Goal: Find specific page/section: Find specific page/section

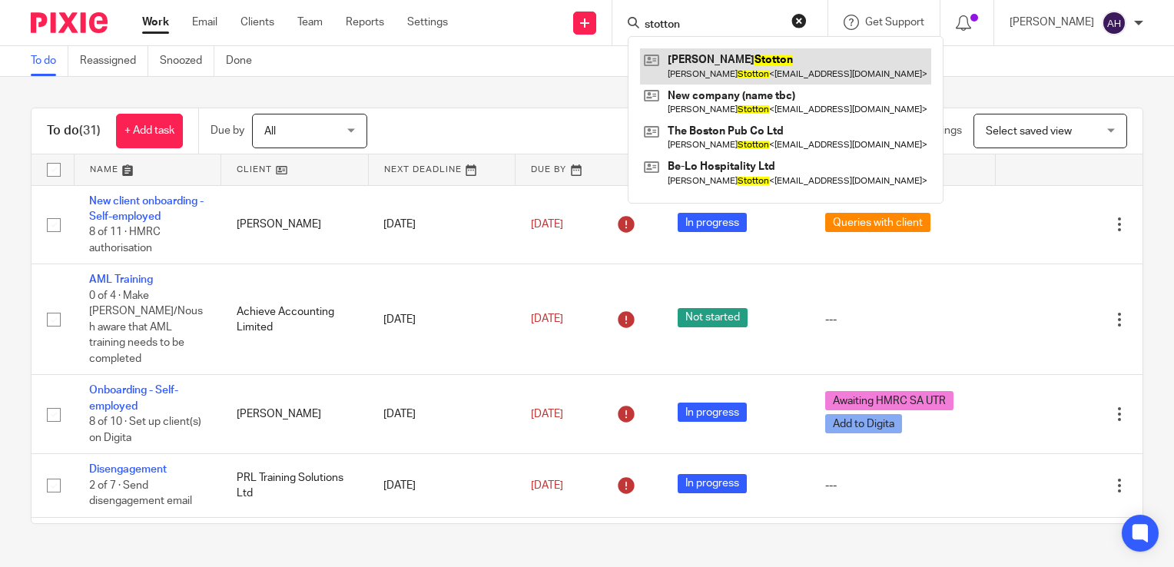
type input "stotton"
click at [716, 68] on link at bounding box center [785, 65] width 291 height 35
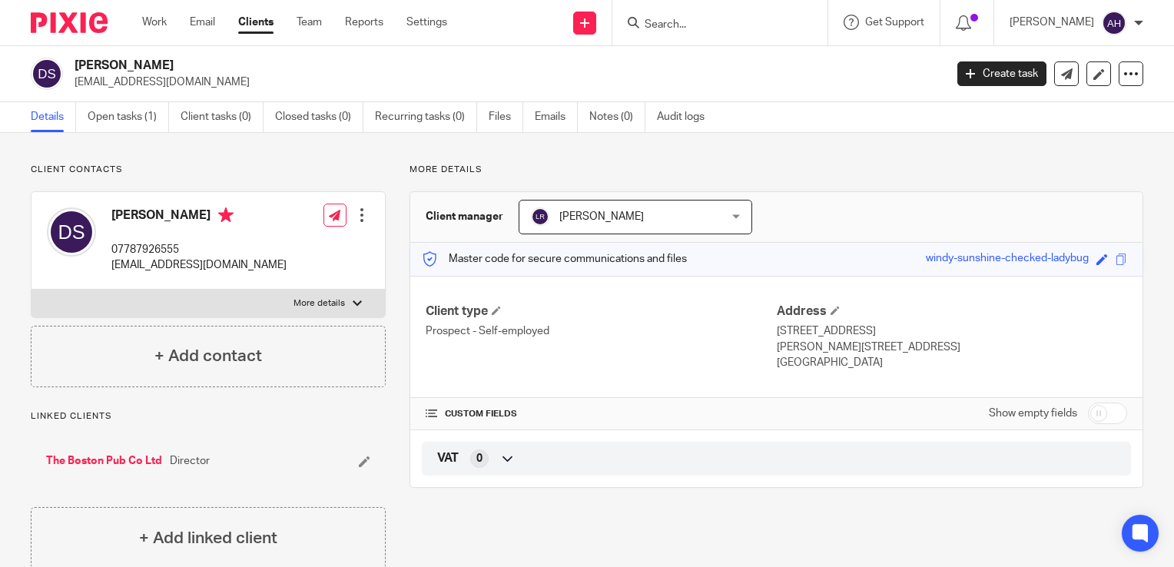
click at [682, 24] on input "Search" at bounding box center [712, 25] width 138 height 14
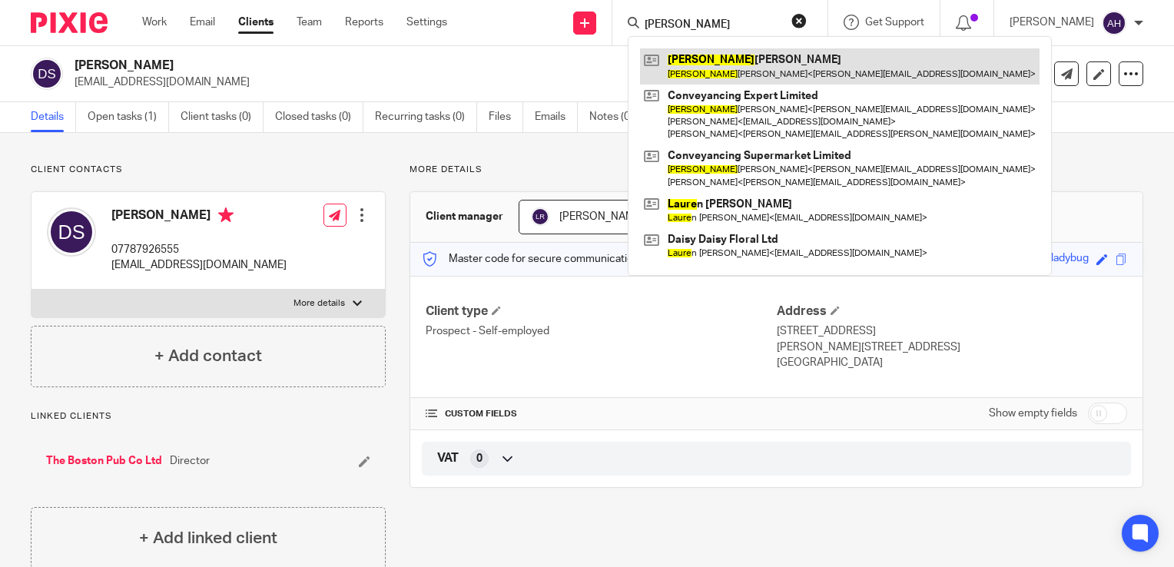
type input "laura"
click at [722, 66] on link at bounding box center [840, 65] width 400 height 35
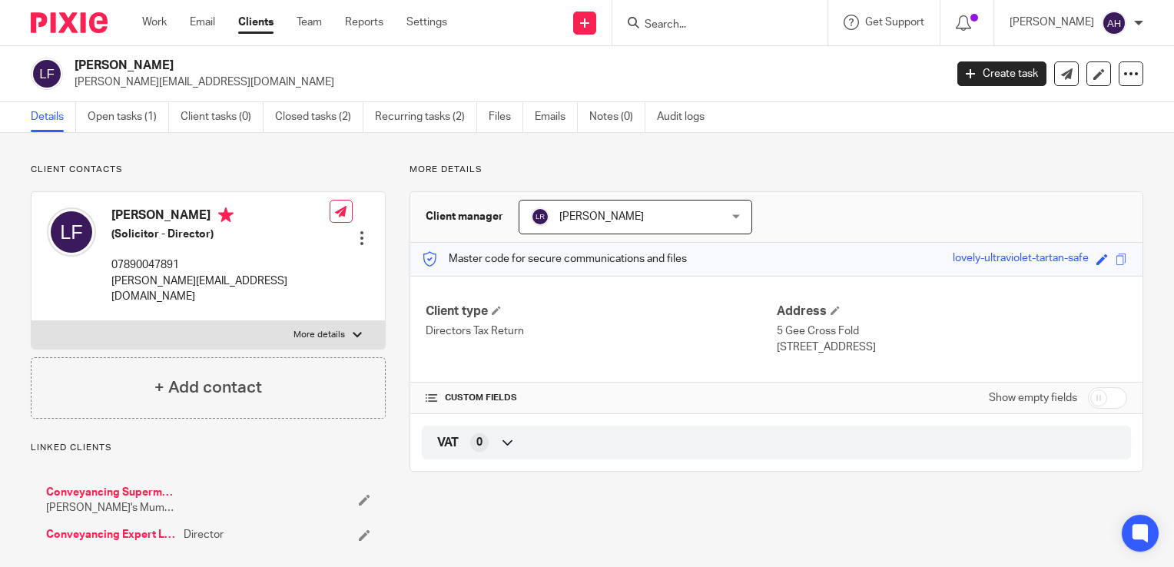
click at [696, 27] on input "Search" at bounding box center [712, 25] width 138 height 14
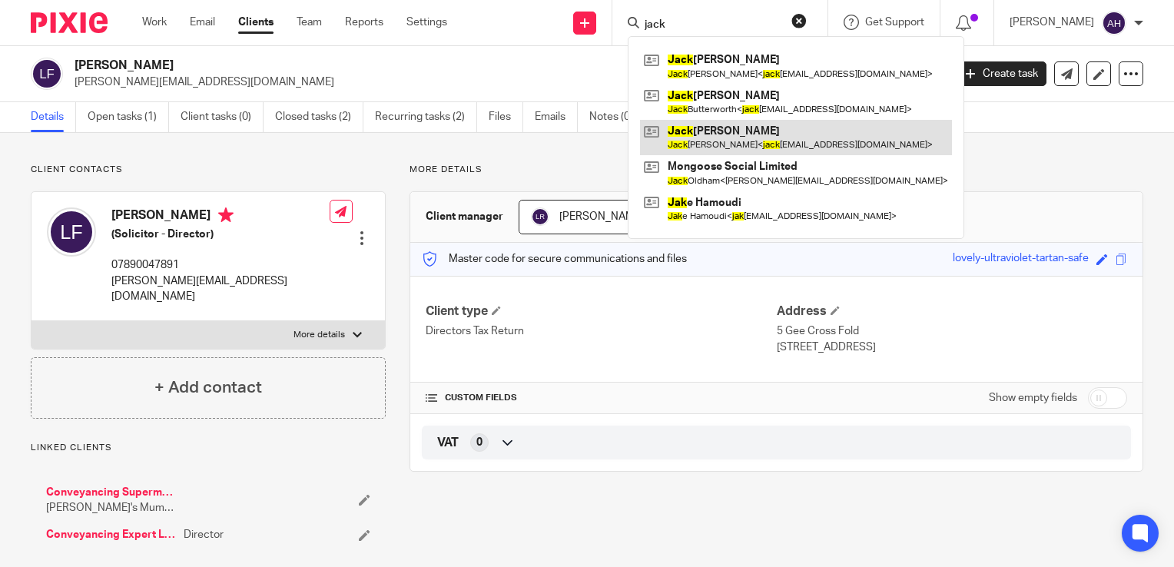
type input "jack"
click at [741, 130] on link at bounding box center [796, 137] width 312 height 35
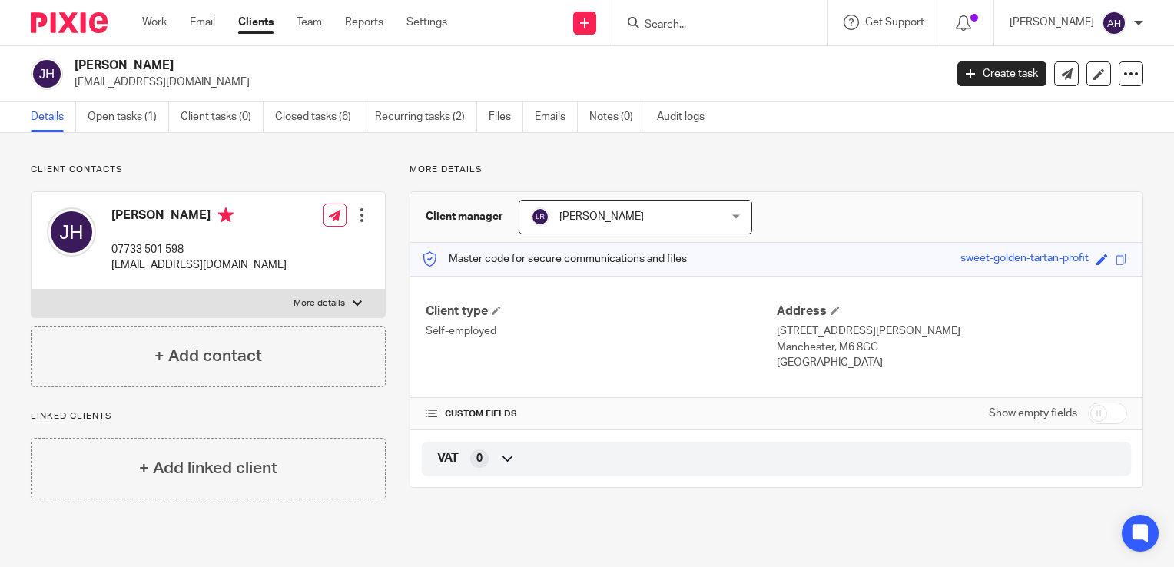
click at [704, 26] on input "Search" at bounding box center [712, 25] width 138 height 14
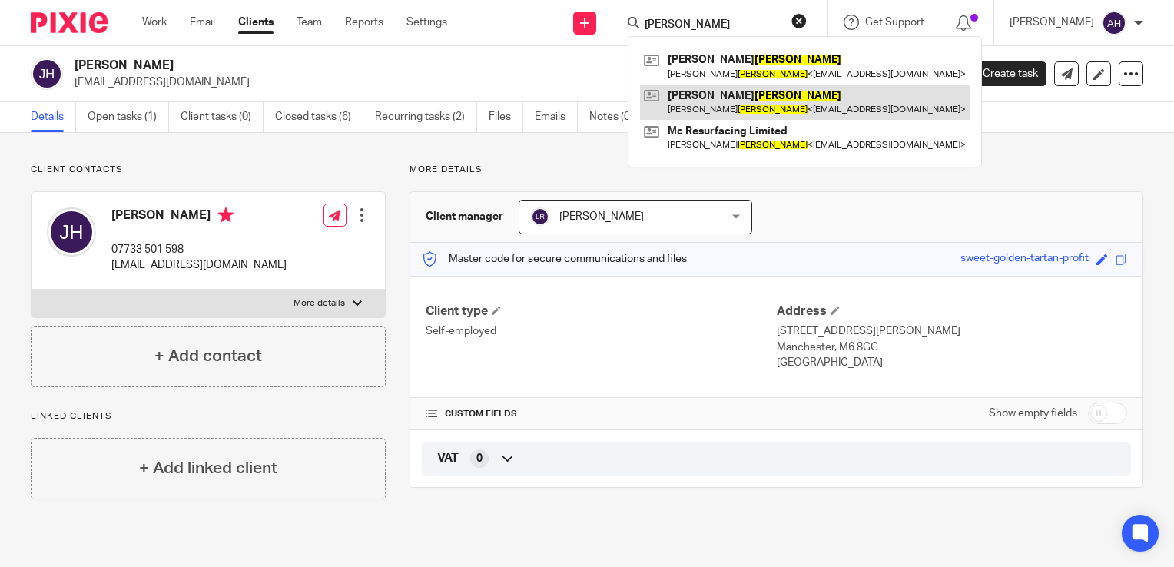
type input "corbett"
click at [726, 103] on link at bounding box center [805, 102] width 330 height 35
